Goal: Check status: Check status

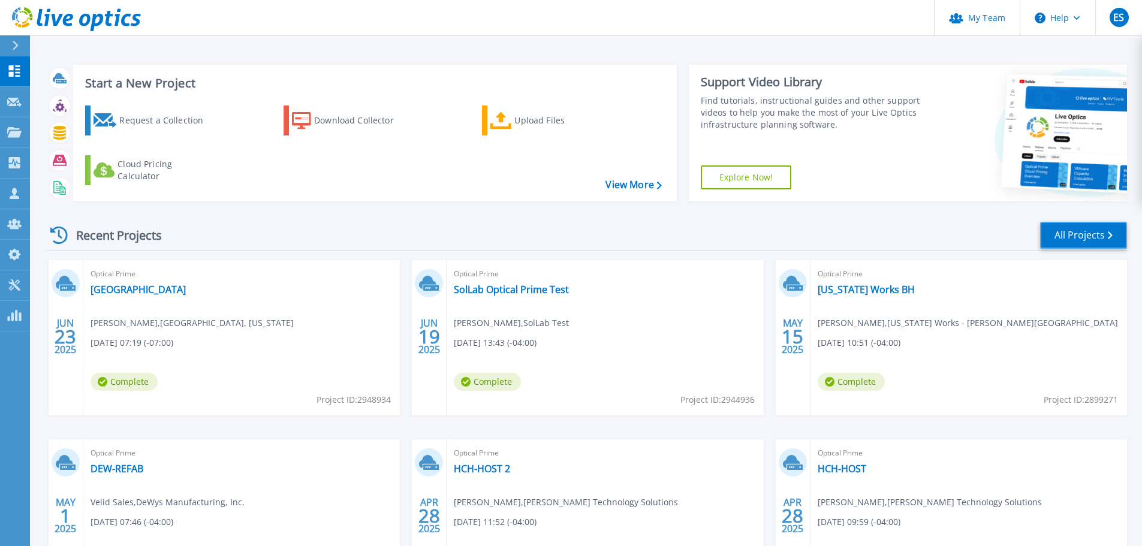
click at [1086, 233] on link "All Projects" at bounding box center [1083, 235] width 87 height 27
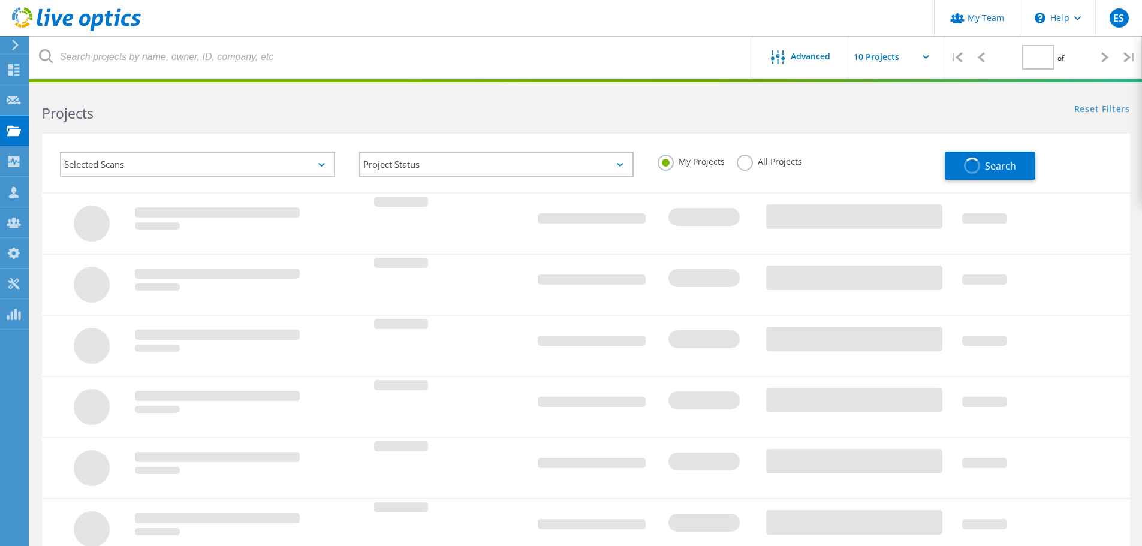
type input "1"
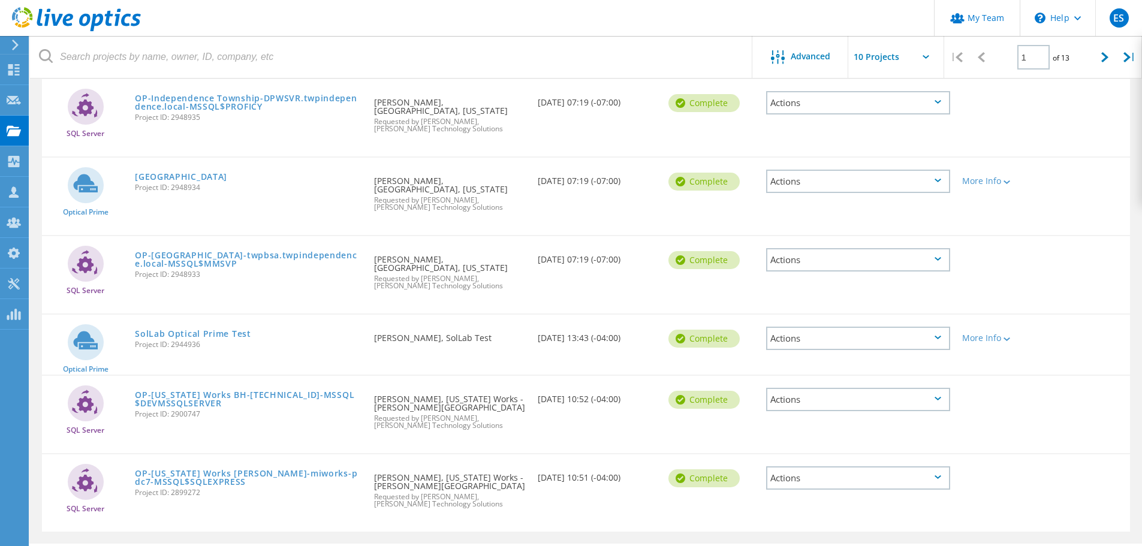
scroll to position [490, 0]
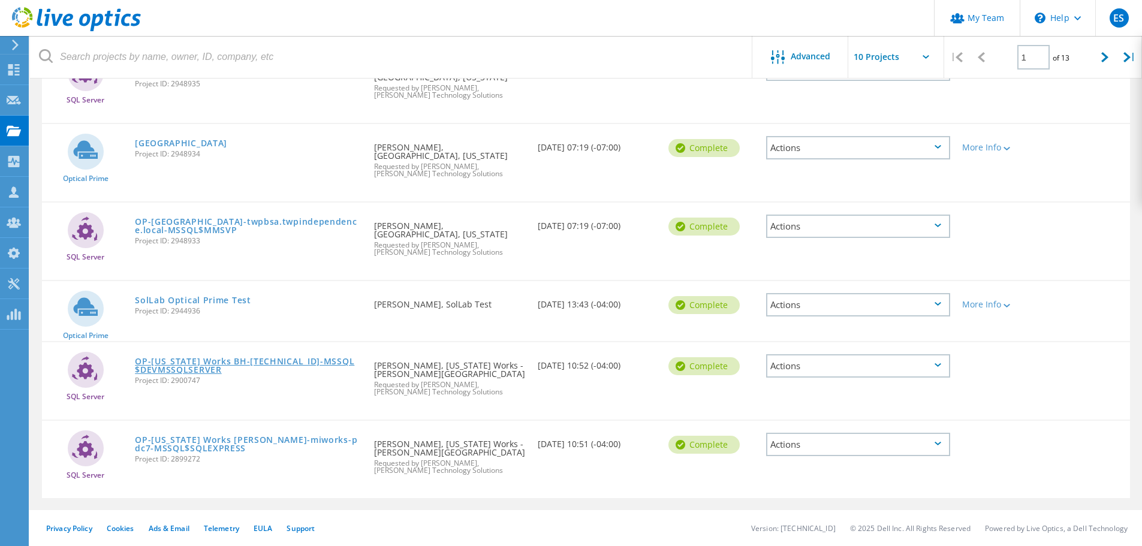
click at [196, 363] on link "OP-Michigan Works BH-192.168.141.41-MSSQL$DEVMSSQLSERVER" at bounding box center [248, 365] width 227 height 17
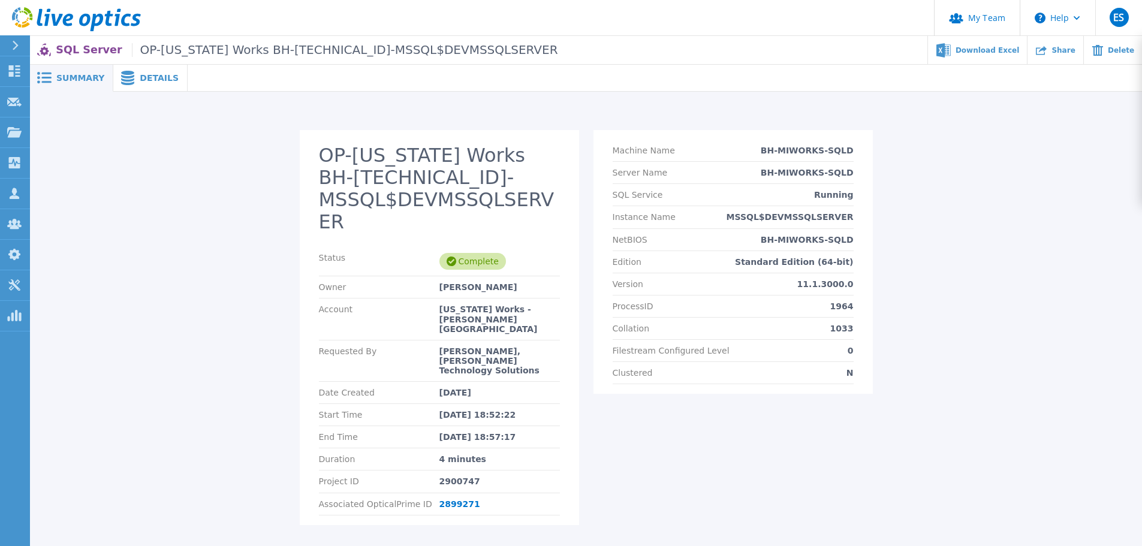
click at [126, 78] on icon at bounding box center [128, 78] width 14 height 14
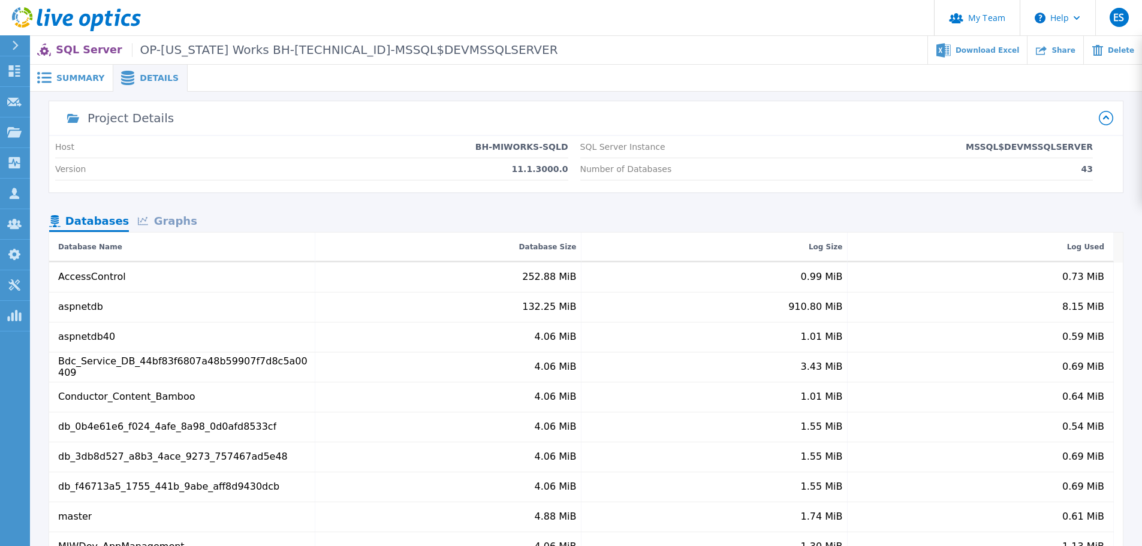
click at [65, 74] on span "Summary" at bounding box center [80, 78] width 48 height 8
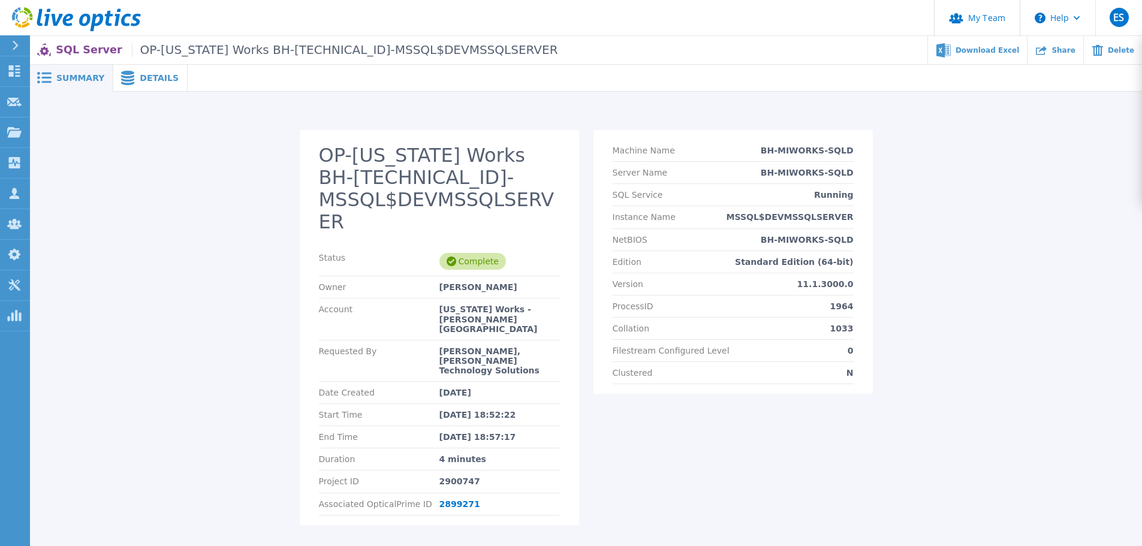
click at [153, 74] on span "Details" at bounding box center [159, 78] width 39 height 8
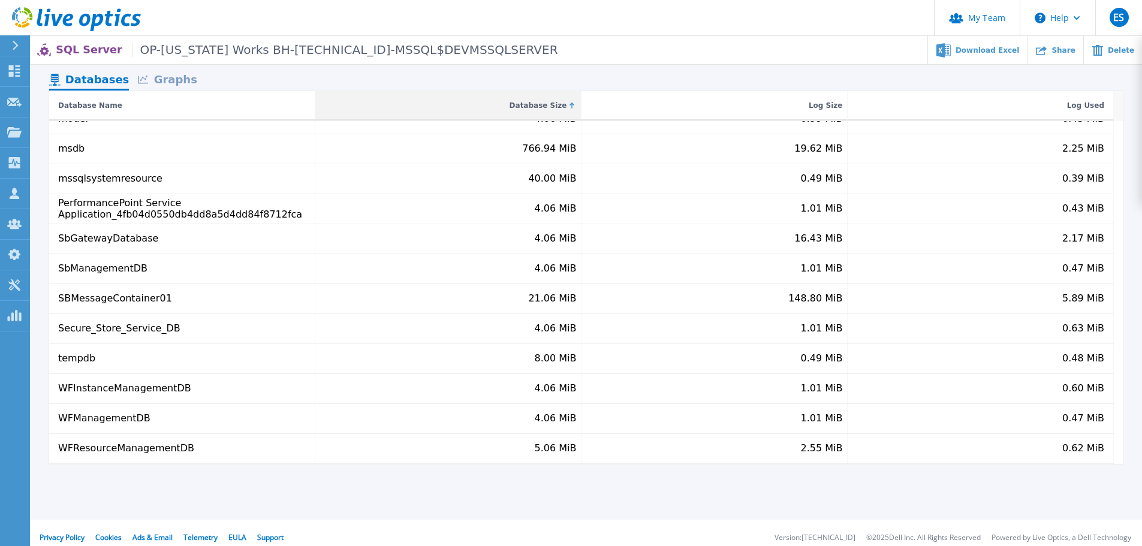
scroll to position [151, 0]
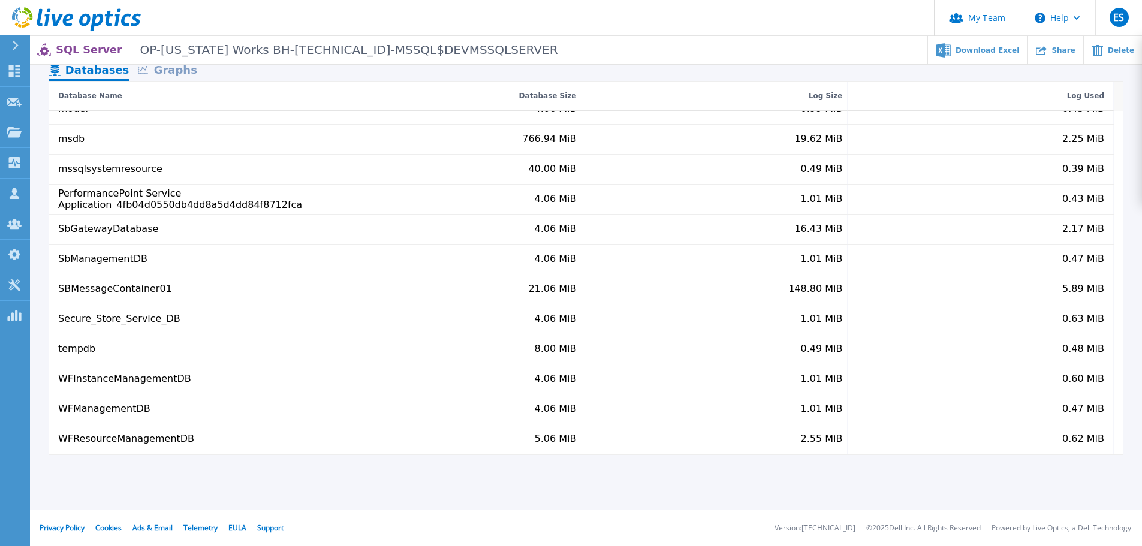
click at [160, 77] on div "Graphs" at bounding box center [167, 71] width 77 height 21
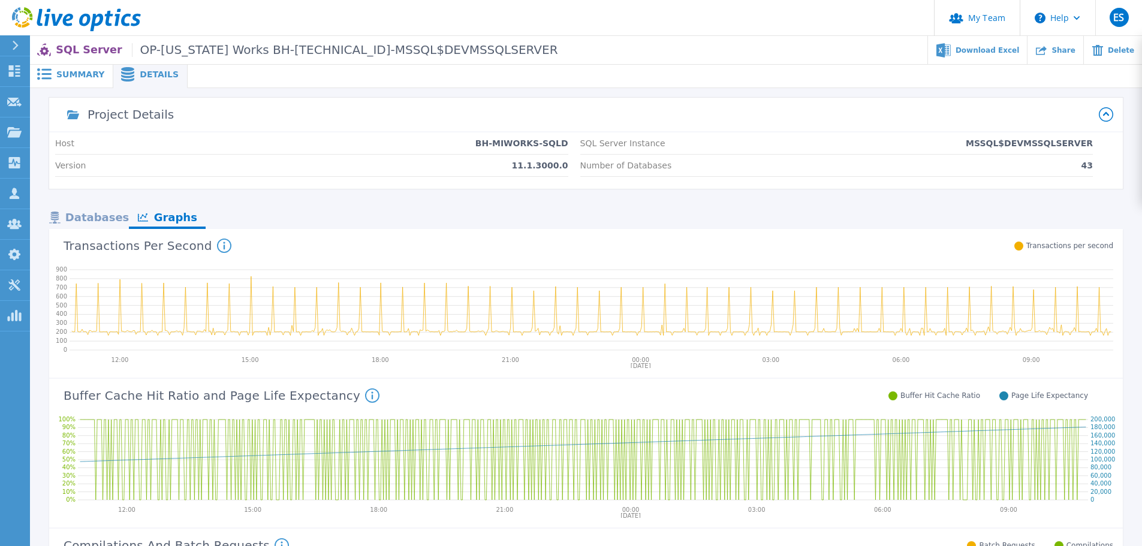
scroll to position [0, 0]
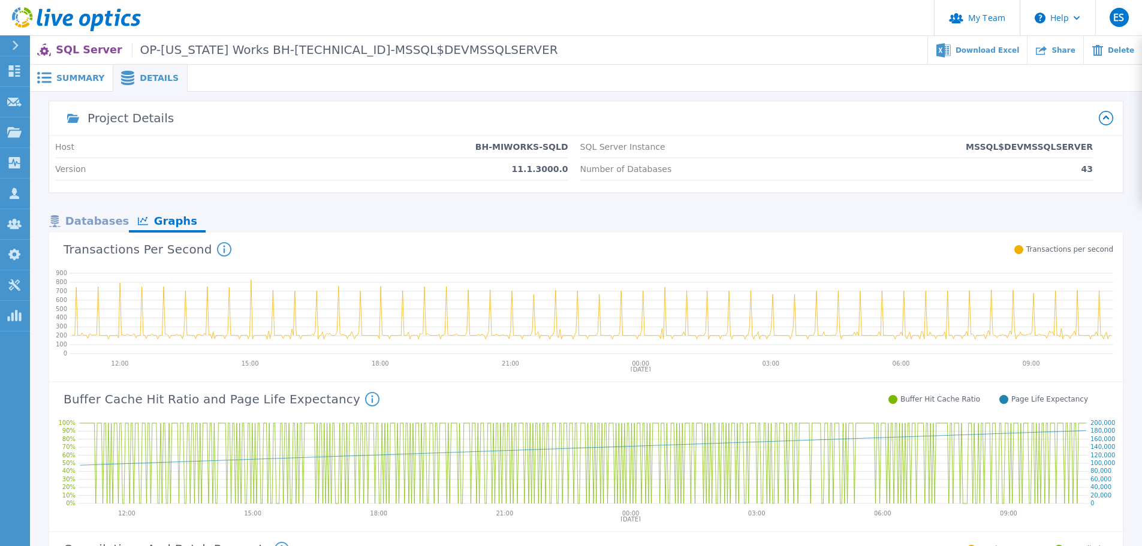
click at [72, 225] on div "Databases" at bounding box center [89, 222] width 80 height 21
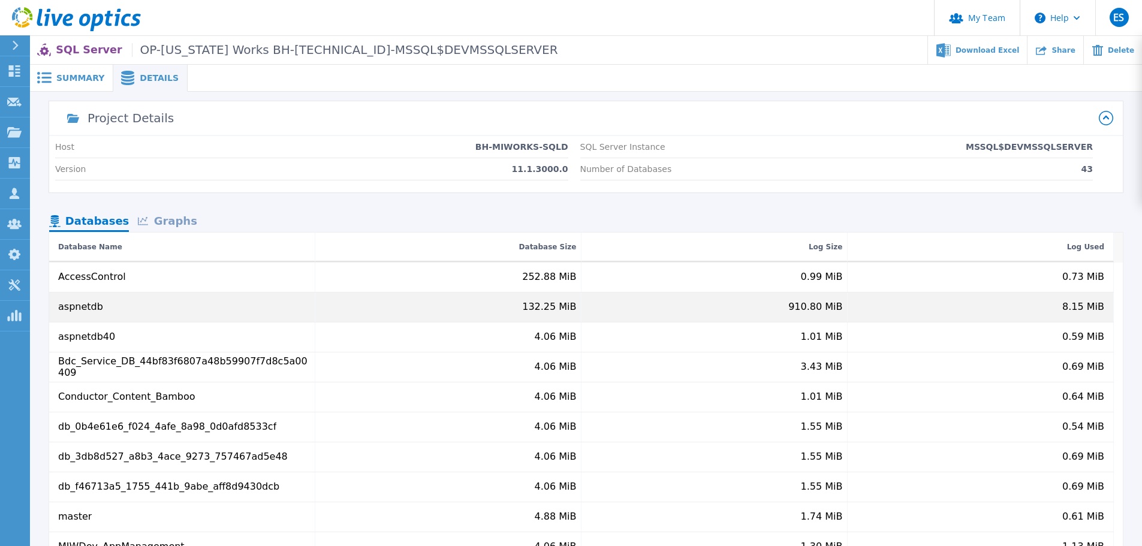
click at [79, 311] on div "aspnetdb" at bounding box center [80, 307] width 45 height 11
click at [78, 309] on div "aspnetdb" at bounding box center [80, 307] width 45 height 11
